Goal: Navigation & Orientation: Find specific page/section

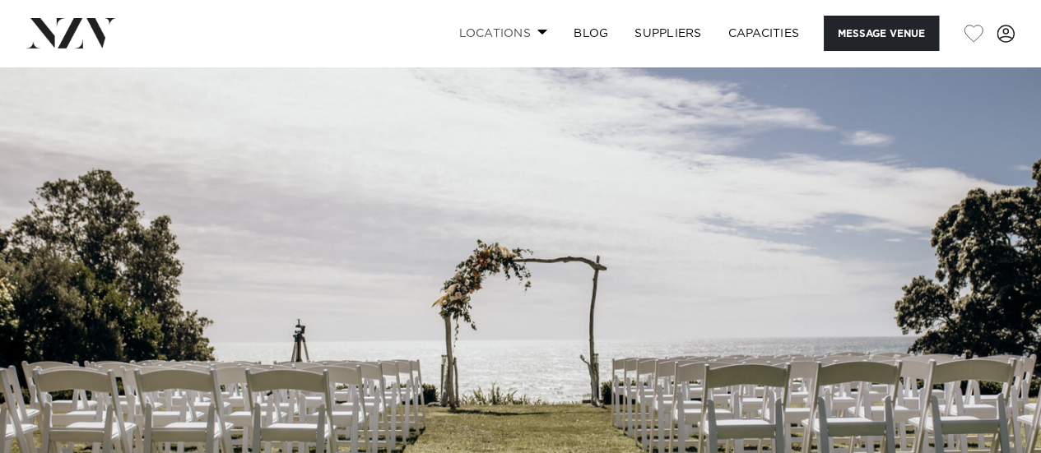
click at [519, 26] on link "Locations" at bounding box center [502, 33] width 115 height 35
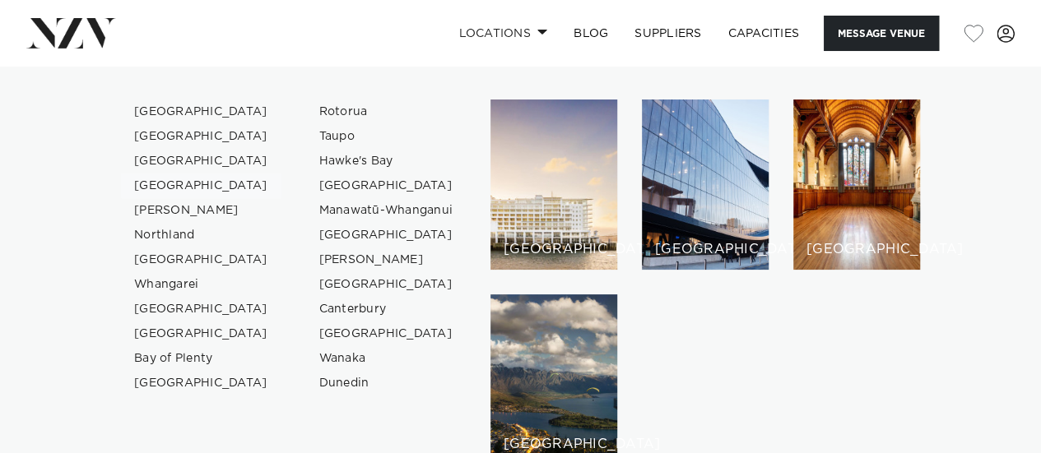
click at [182, 182] on link "[GEOGRAPHIC_DATA]" at bounding box center [201, 186] width 160 height 25
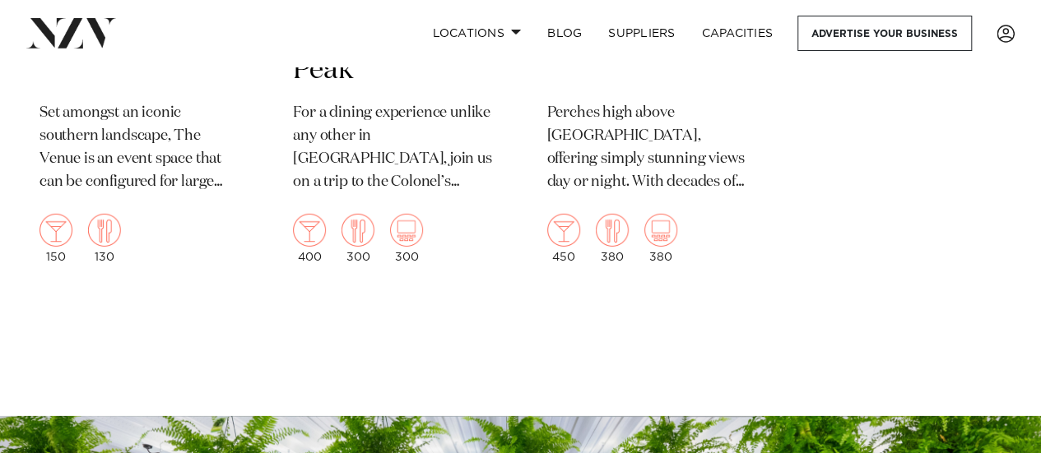
scroll to position [2221, 0]
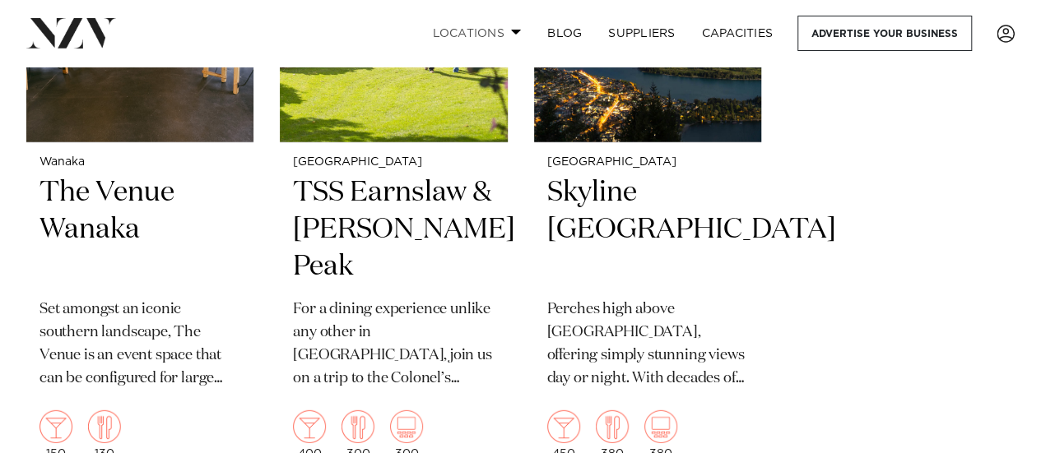
click at [477, 45] on link "Locations" at bounding box center [476, 33] width 115 height 35
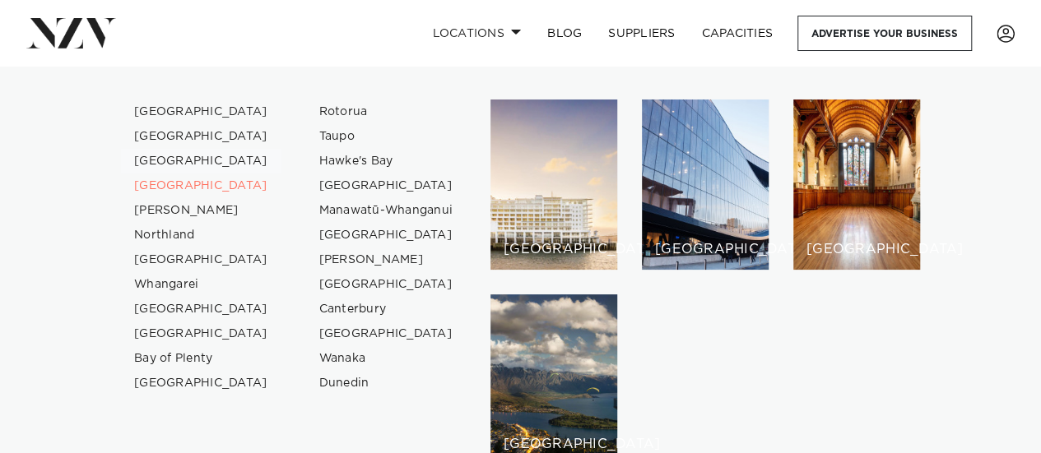
click at [155, 156] on link "[GEOGRAPHIC_DATA]" at bounding box center [201, 161] width 160 height 25
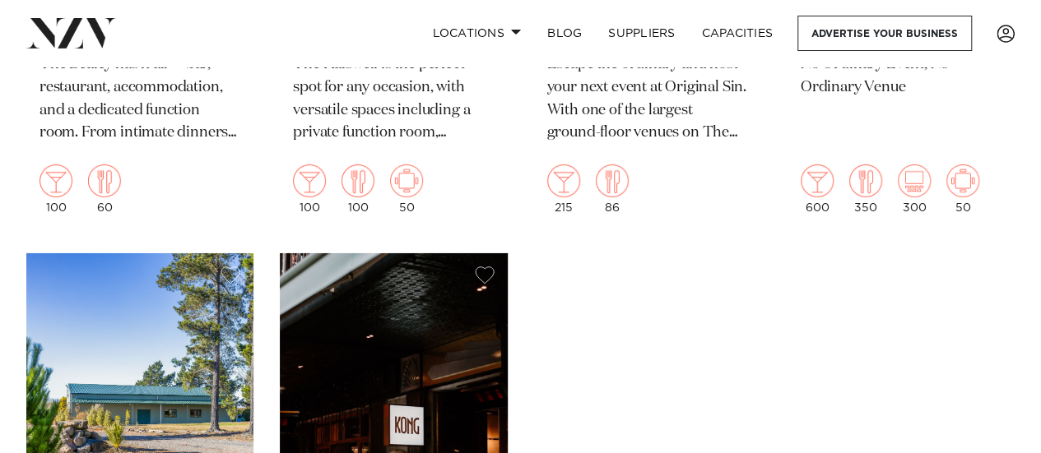
scroll to position [5676, 0]
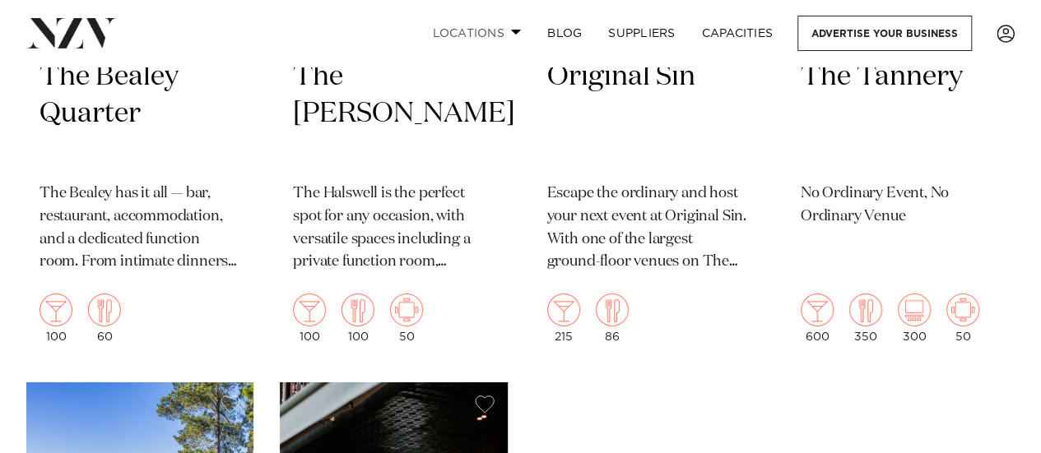
click at [488, 29] on link "Locations" at bounding box center [476, 33] width 115 height 35
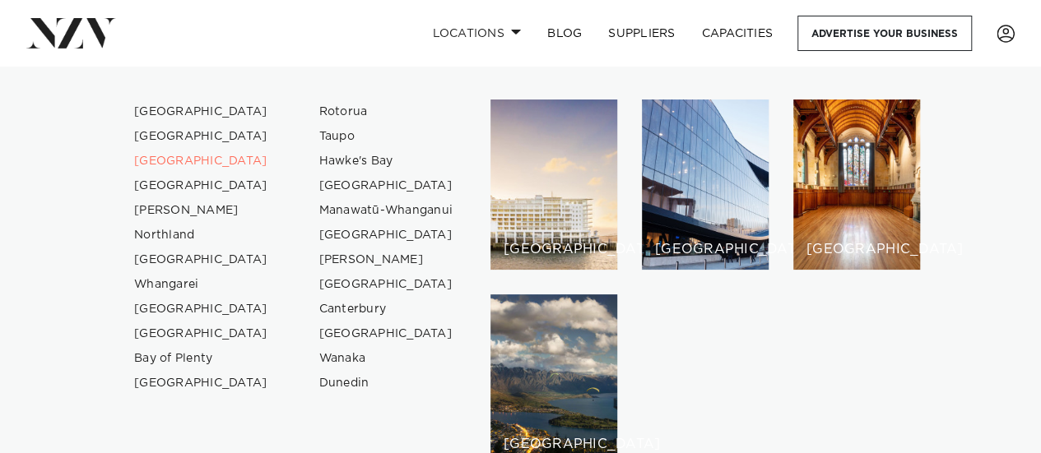
drag, startPoint x: 386, startPoint y: 21, endPoint x: 418, endPoint y: 16, distance: 32.5
click at [387, 21] on div "Locations Auckland Wellington Christchurch Queenstown Hamilton Northland Bay of…" at bounding box center [670, 33] width 689 height 35
